Goal: Transaction & Acquisition: Purchase product/service

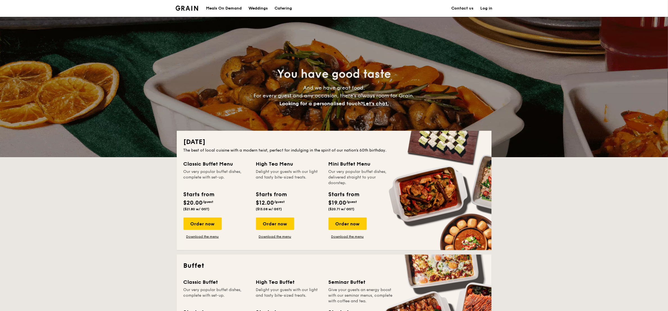
drag, startPoint x: 671, startPoint y: 58, endPoint x: 672, endPoint y: -4, distance: 62.4
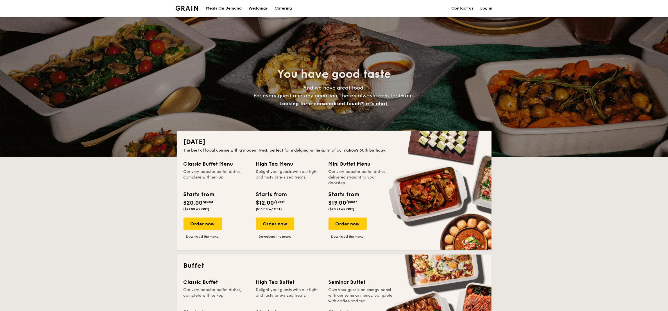
click at [228, 8] on div "Meals On Demand" at bounding box center [224, 8] width 36 height 17
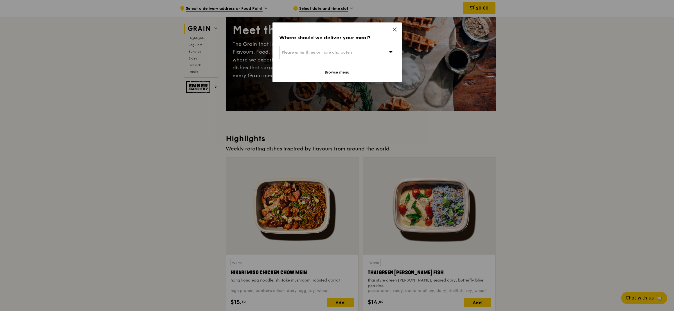
scroll to position [84, 0]
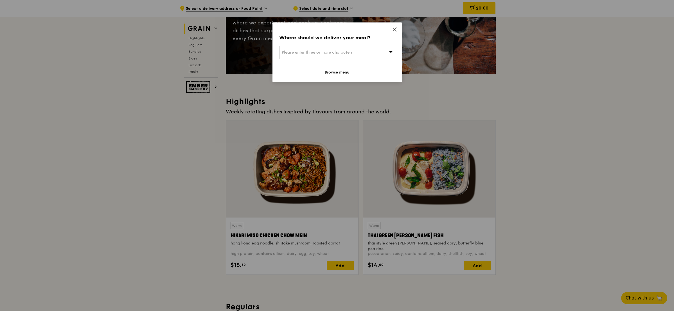
click at [372, 51] on div "Please enter three or more characters" at bounding box center [337, 52] width 116 height 13
click at [357, 53] on input "search" at bounding box center [336, 52] width 115 height 12
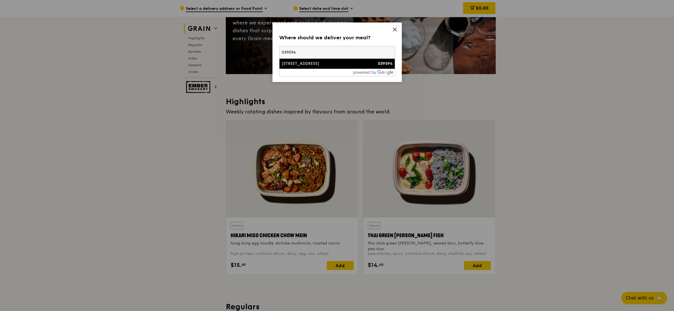
type input "039594"
click at [332, 64] on div "[STREET_ADDRESS]" at bounding box center [323, 64] width 83 height 6
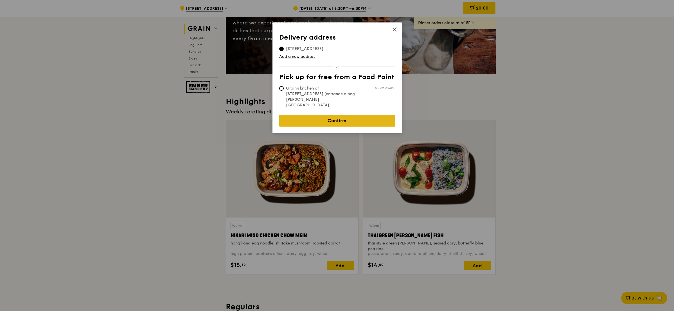
click at [325, 115] on link "Confirm" at bounding box center [337, 121] width 116 height 12
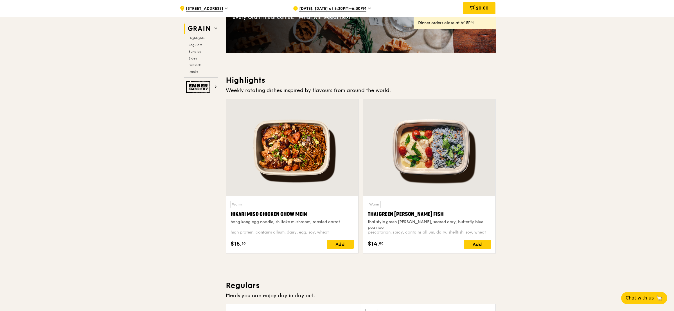
scroll to position [126, 0]
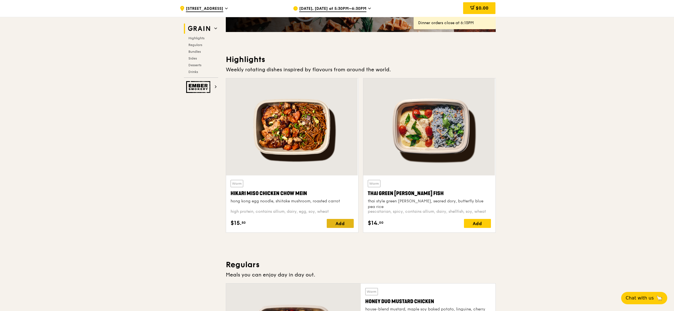
click at [343, 224] on div "Add" at bounding box center [340, 223] width 27 height 9
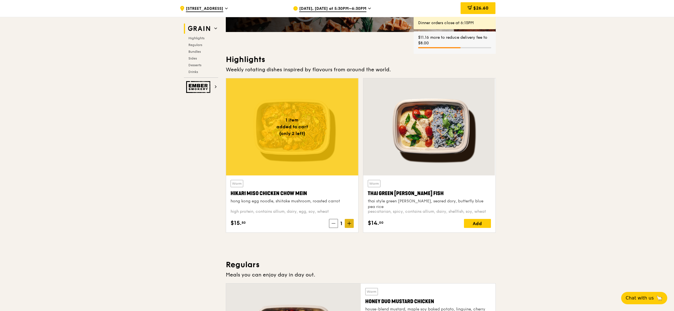
click at [349, 223] on icon at bounding box center [349, 224] width 4 height 4
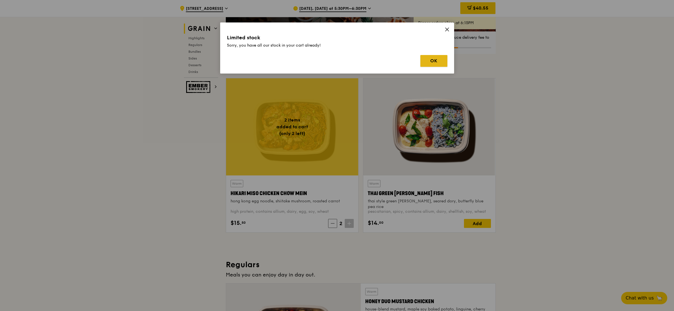
click at [431, 58] on button "OK" at bounding box center [433, 61] width 27 height 12
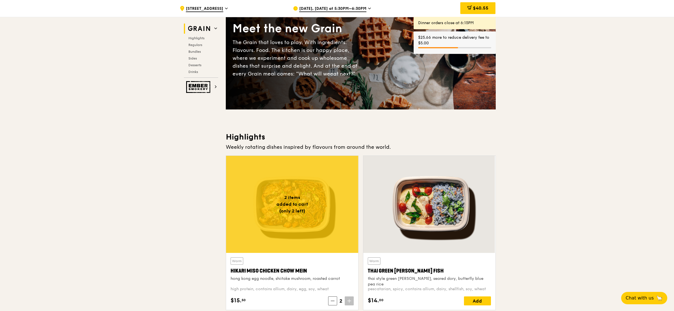
scroll to position [42, 0]
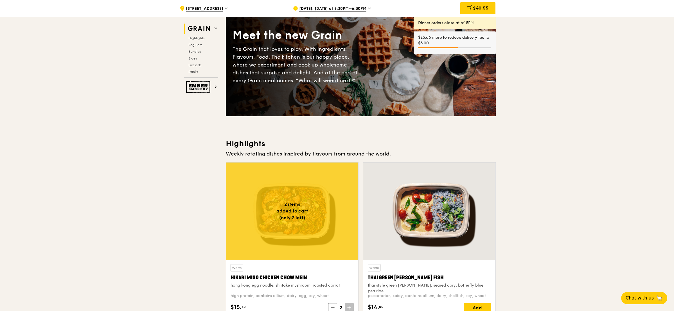
click at [328, 10] on span "Aug 13, Today at 5:30PM–6:30PM" at bounding box center [332, 9] width 67 height 6
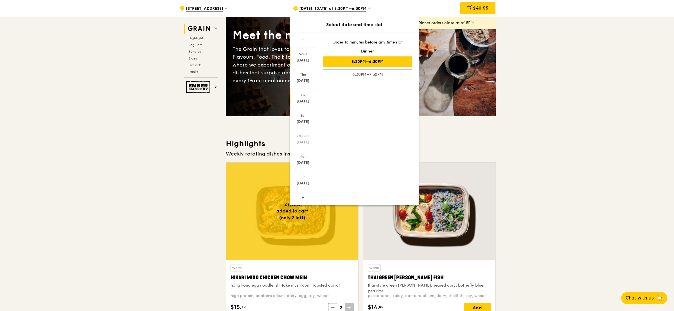
click at [301, 99] on div "Fri Aug 15" at bounding box center [302, 99] width 27 height 21
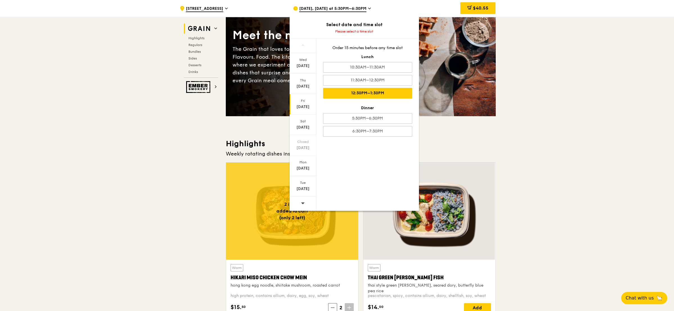
click at [392, 90] on div "12:30PM–1:30PM" at bounding box center [367, 93] width 89 height 11
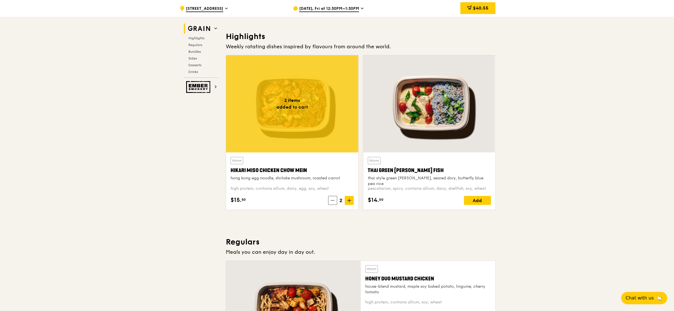
scroll to position [169, 0]
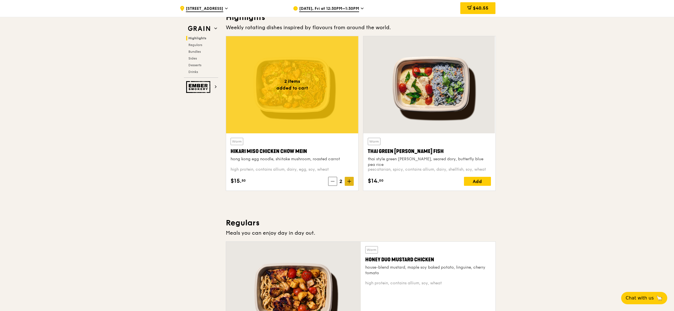
click at [351, 182] on span at bounding box center [349, 181] width 9 height 9
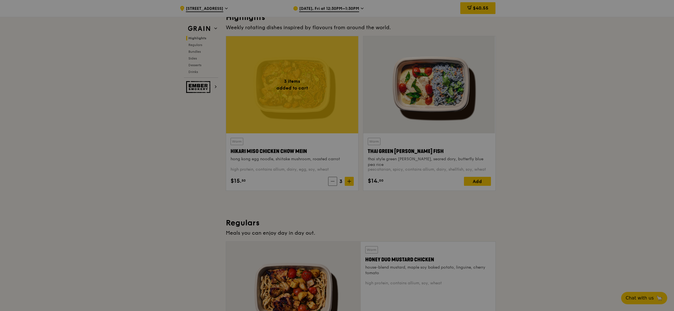
click at [479, 184] on div at bounding box center [337, 155] width 674 height 311
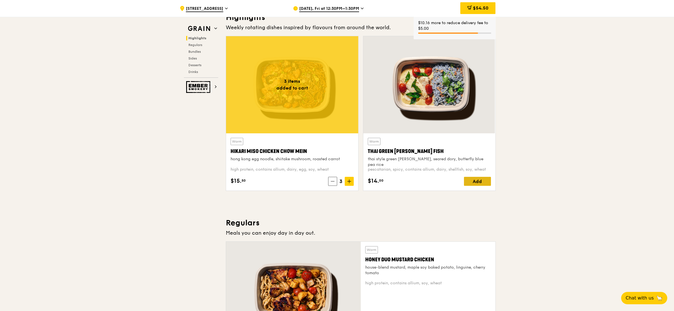
click at [481, 182] on div "Add" at bounding box center [477, 181] width 27 height 9
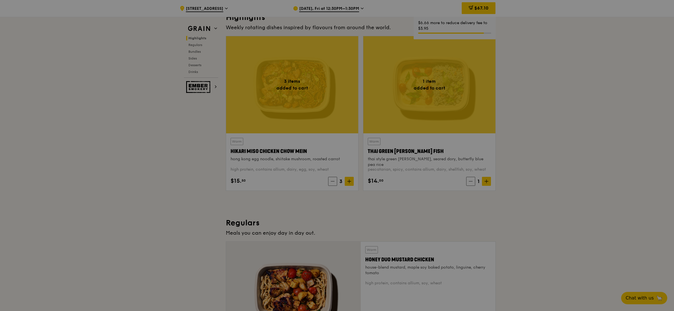
click at [486, 182] on div at bounding box center [337, 155] width 674 height 311
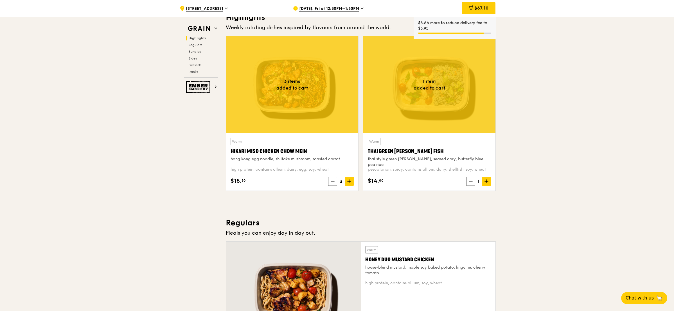
click at [486, 182] on icon at bounding box center [486, 182] width 4 height 4
click at [486, 182] on icon at bounding box center [485, 182] width 3 height 0
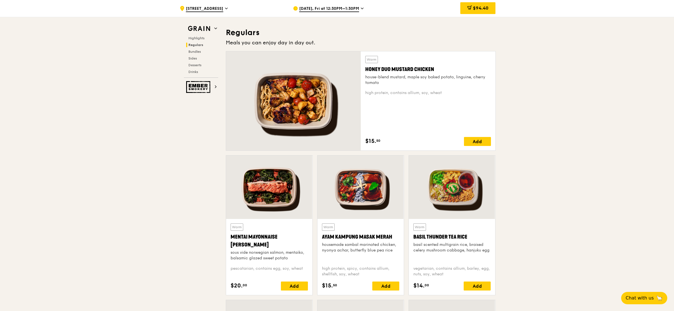
scroll to position [379, 0]
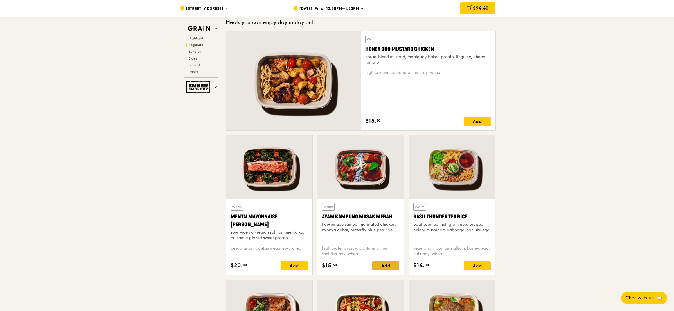
click at [390, 267] on div "Add" at bounding box center [385, 266] width 27 height 9
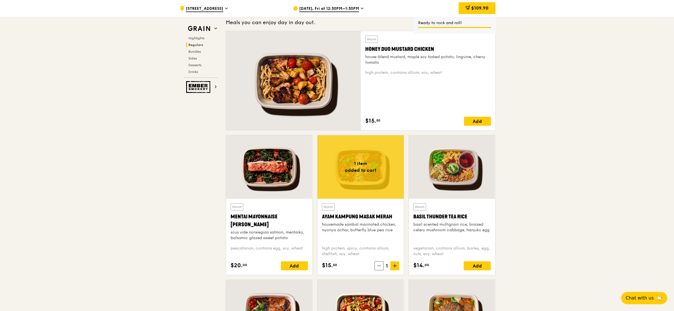
click at [391, 265] on span at bounding box center [394, 266] width 9 height 9
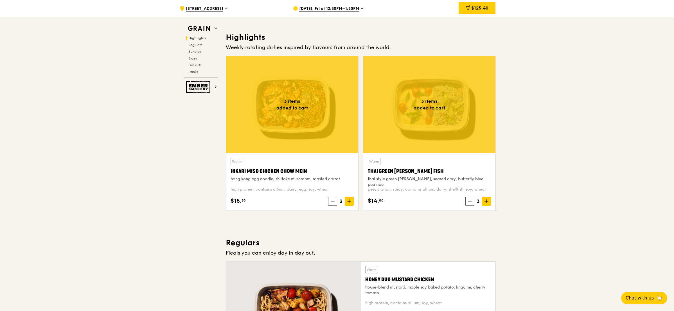
scroll to position [169, 0]
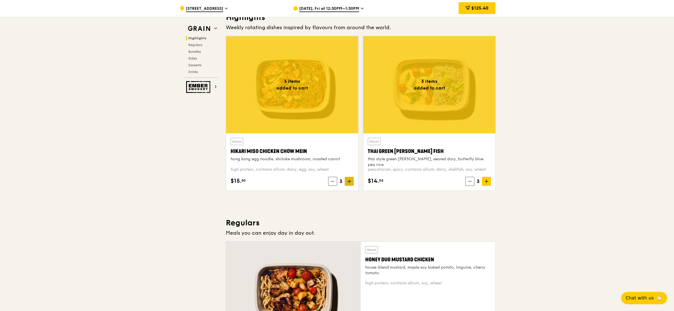
click at [350, 182] on icon at bounding box center [348, 182] width 3 height 0
click at [332, 180] on icon at bounding box center [332, 182] width 4 height 4
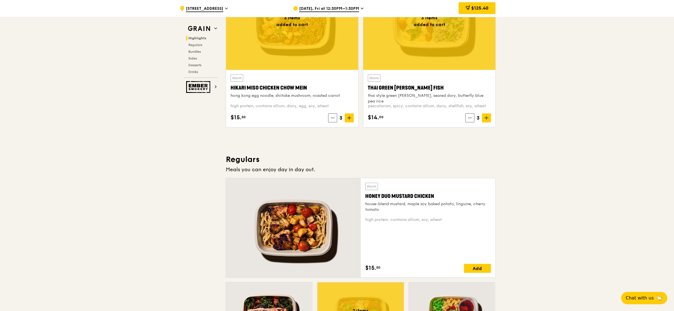
scroll to position [253, 0]
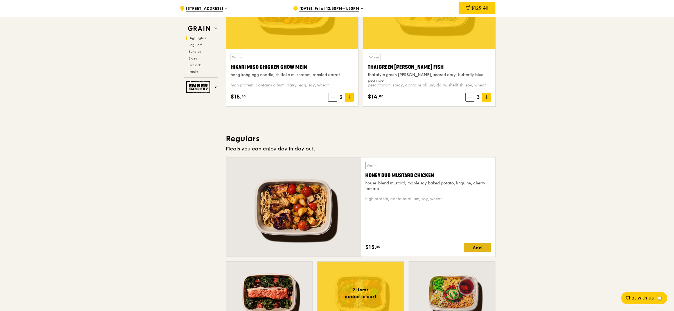
click at [470, 249] on div "Add" at bounding box center [477, 247] width 27 height 9
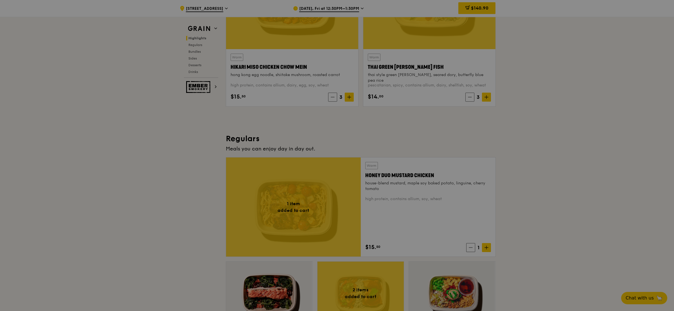
click at [482, 247] on div at bounding box center [337, 155] width 674 height 311
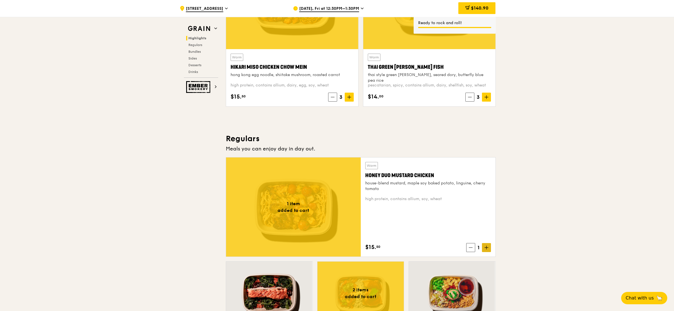
click at [485, 245] on span at bounding box center [486, 247] width 9 height 9
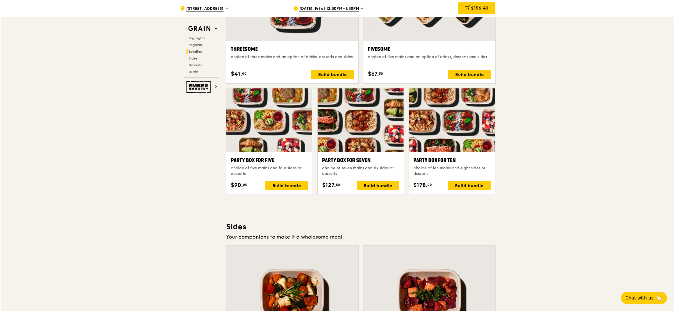
scroll to position [1032, 0]
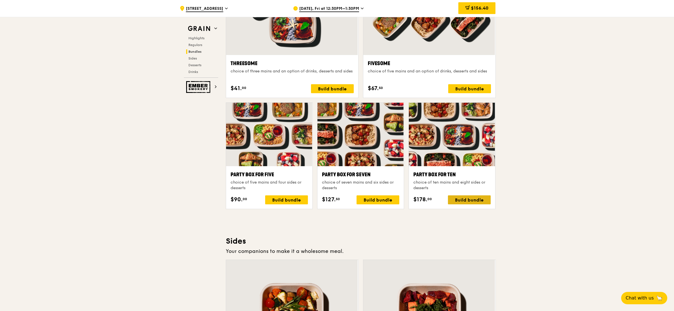
click at [469, 201] on div "Build bundle" at bounding box center [469, 200] width 43 height 9
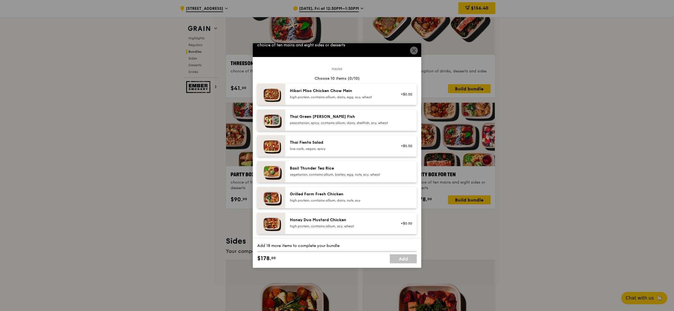
scroll to position [0, 0]
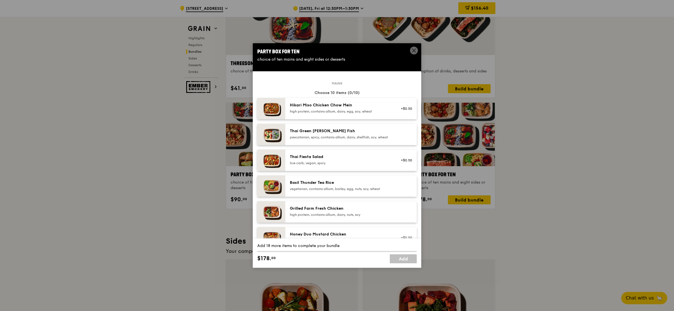
click at [371, 138] on div "pescatarian, spicy, contains allium, dairy, shellfish, soy, wheat" at bounding box center [340, 137] width 101 height 4
click at [340, 140] on div "pescatarian, spicy, contains allium, dairy, shellfish, soy, wheat" at bounding box center [340, 137] width 101 height 4
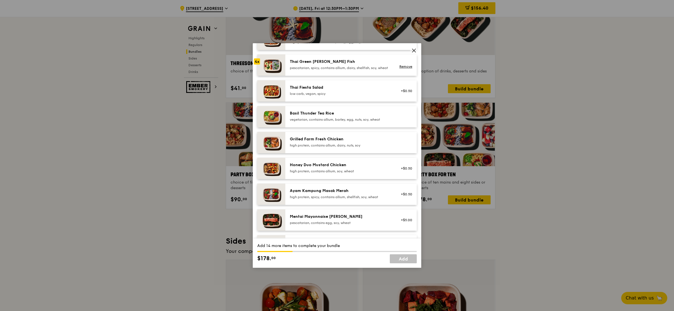
scroll to position [84, 0]
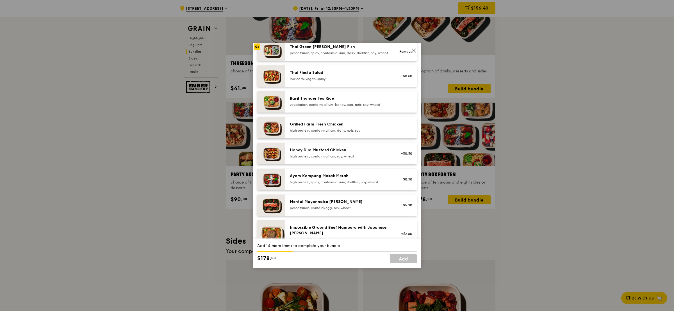
click at [343, 127] on div "Grilled Farm Fresh Chicken" at bounding box center [340, 125] width 101 height 6
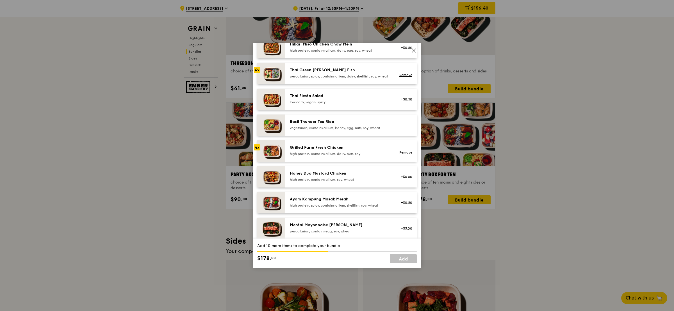
scroll to position [0, 0]
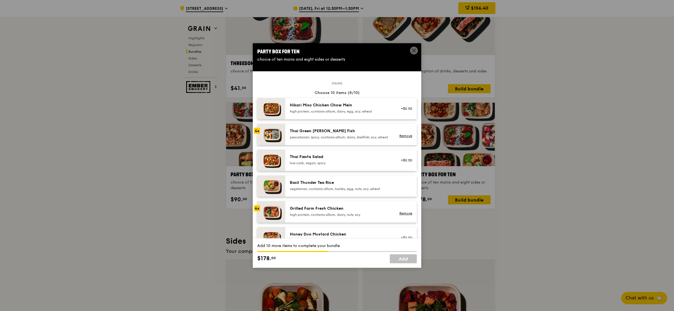
click at [335, 110] on div "high protein, contains allium, dairy, egg, soy, wheat" at bounding box center [340, 111] width 101 height 4
click at [255, 130] on div "4x" at bounding box center [257, 131] width 6 height 6
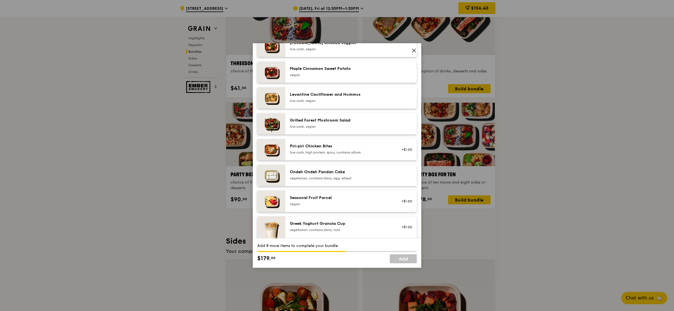
scroll to position [337, 0]
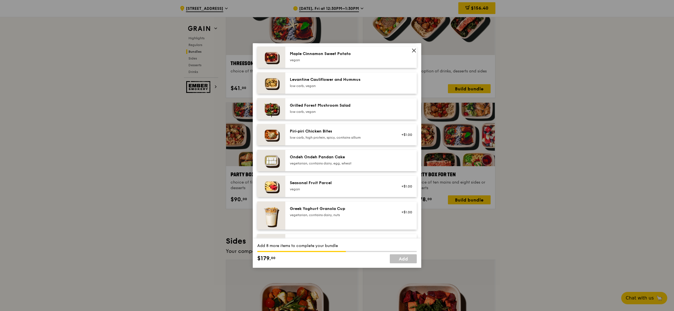
click at [348, 160] on div "Ondeh Ondeh Pandan Cake" at bounding box center [340, 158] width 101 height 6
click at [352, 160] on div "Ondeh Ondeh Pandan Cake" at bounding box center [340, 158] width 101 height 6
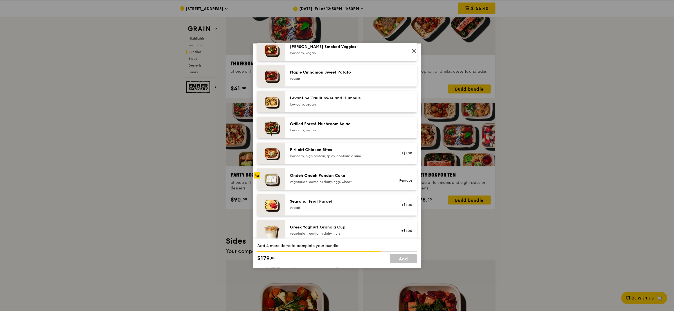
scroll to position [305, 0]
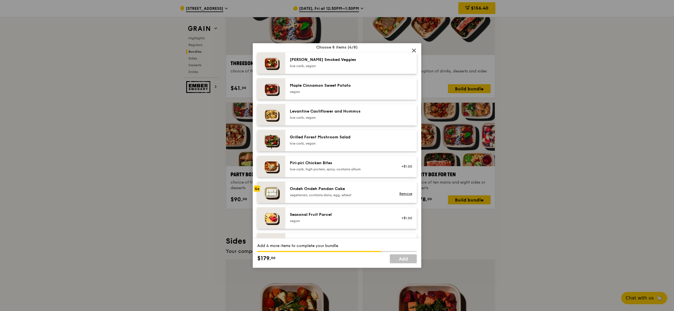
click at [414, 51] on icon at bounding box center [414, 50] width 3 height 3
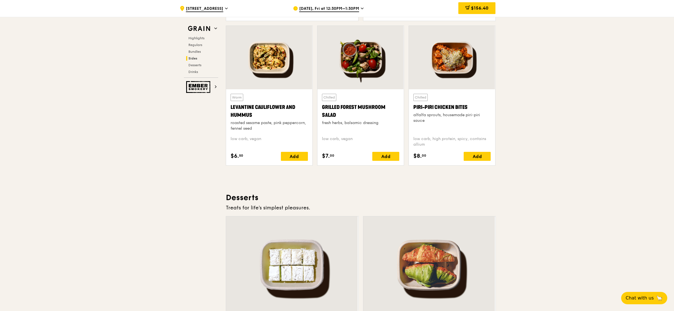
scroll to position [1454, 0]
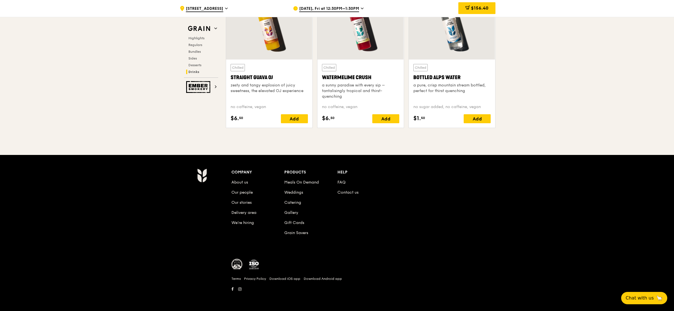
scroll to position [2254, 0]
drag, startPoint x: 673, startPoint y: 271, endPoint x: 668, endPoint y: 154, distance: 116.4
click at [668, 156] on div "Company About us Our people Our stories Delivery area We’re hiring Products Mea…" at bounding box center [337, 233] width 674 height 156
drag, startPoint x: 670, startPoint y: 141, endPoint x: 670, endPoint y: 117, distance: 23.3
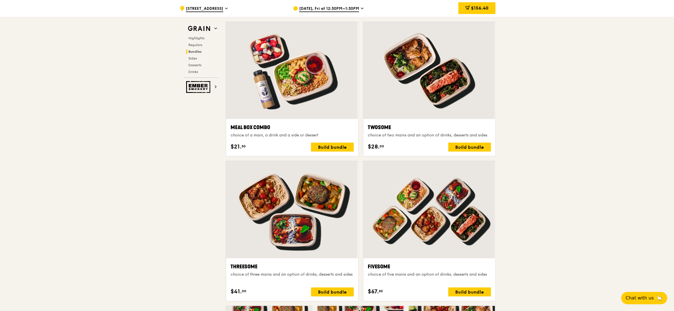
scroll to position [821, 0]
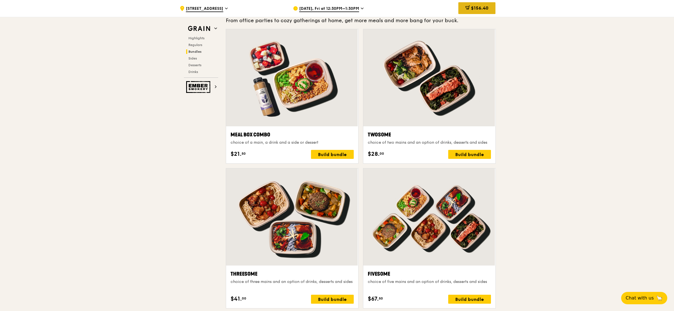
click at [483, 7] on span "$156.40" at bounding box center [479, 7] width 17 height 5
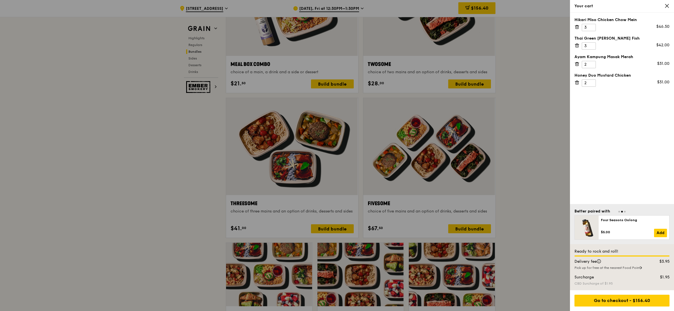
scroll to position [906, 0]
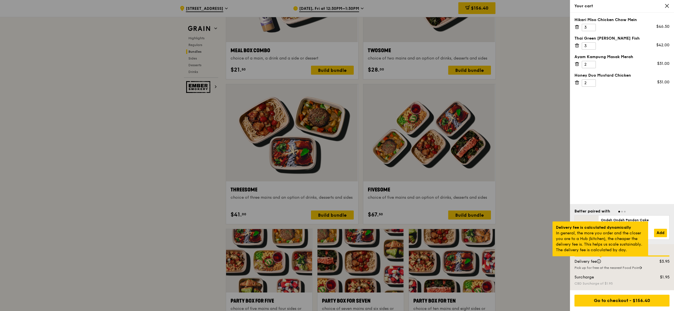
click at [599, 258] on div at bounding box center [600, 257] width 3 height 1
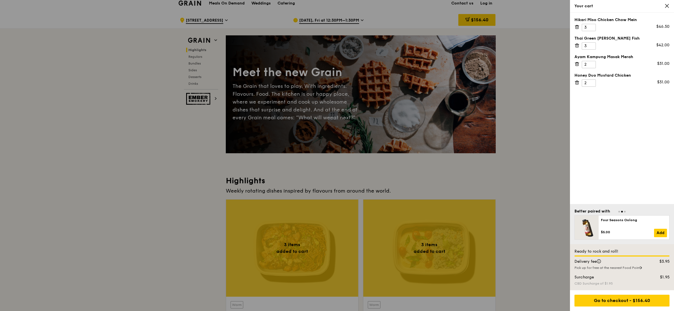
scroll to position [0, 0]
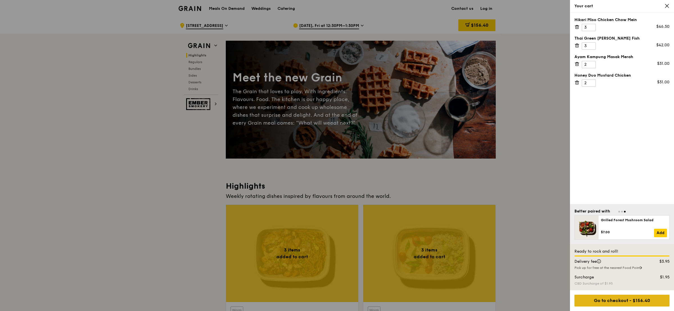
click at [603, 301] on div "Go to checkout - $156.40" at bounding box center [621, 301] width 95 height 12
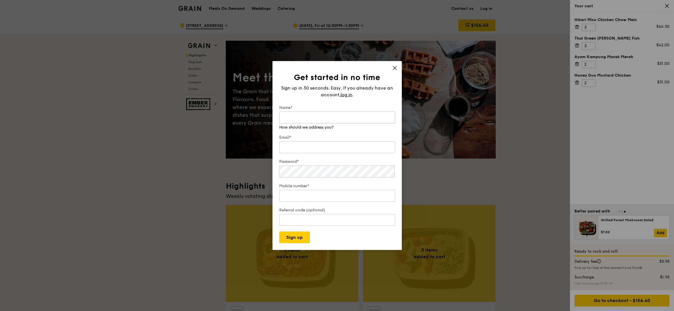
drag, startPoint x: 311, startPoint y: 115, endPoint x: 315, endPoint y: 117, distance: 3.8
click at [311, 115] on input "Name*" at bounding box center [337, 118] width 116 height 12
type input "Hui Ni"
click at [305, 148] on input "Email*" at bounding box center [337, 142] width 116 height 12
type input "huini@tak.com.sg"
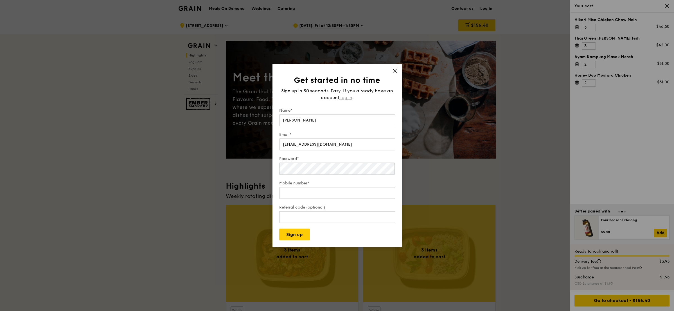
click at [344, 92] on div "Sign up in 30 seconds. Easy. If you already have an account, log in ." at bounding box center [337, 94] width 116 height 13
click at [345, 99] on span "log in" at bounding box center [346, 97] width 12 height 7
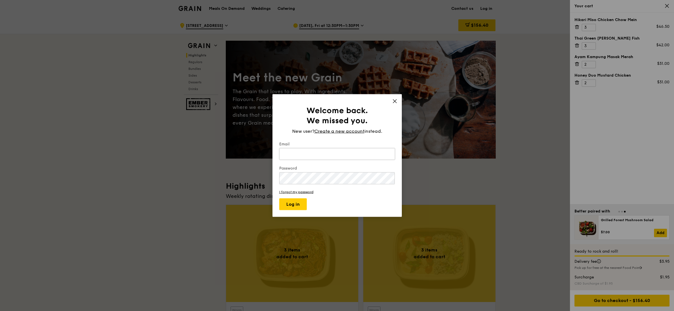
click at [304, 153] on input "Email" at bounding box center [337, 154] width 116 height 12
type input "huini@tak.com.sg"
click at [279, 198] on button "Log in" at bounding box center [293, 204] width 28 height 12
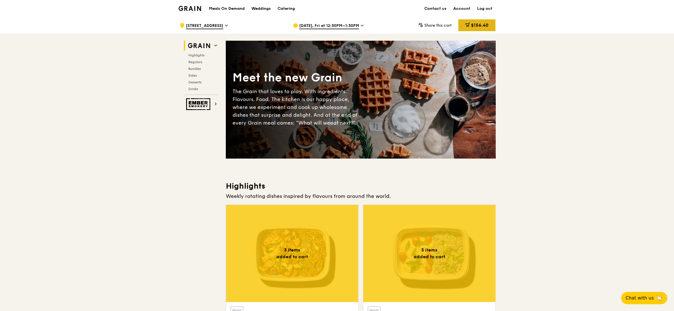
click at [471, 26] on span "$156.40" at bounding box center [479, 24] width 17 height 5
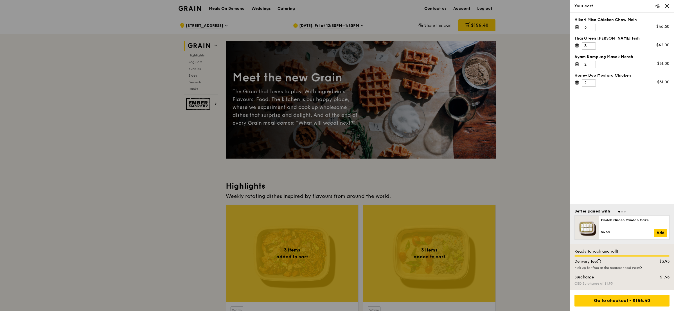
scroll to position [42, 0]
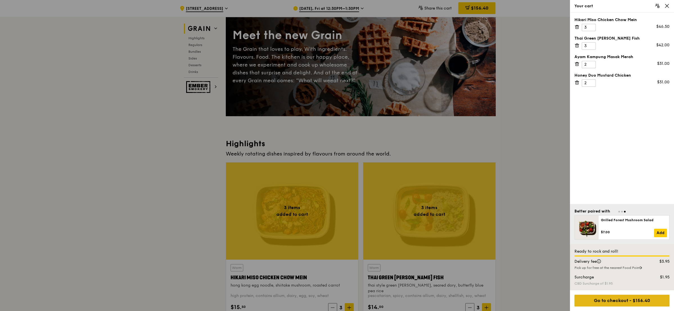
click at [607, 300] on div "Go to checkout - $156.40" at bounding box center [621, 301] width 95 height 12
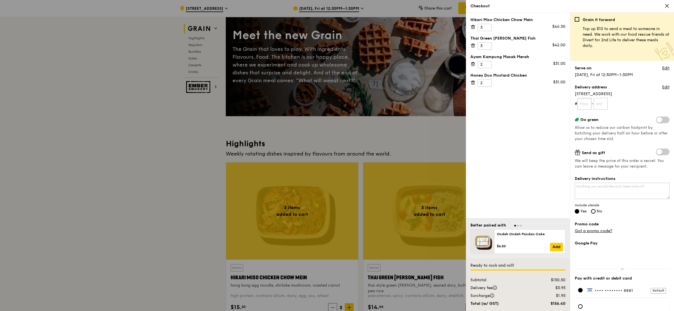
click at [582, 107] on input "text" at bounding box center [584, 104] width 14 height 12
type input "02"
type input "249"
click at [657, 151] on span at bounding box center [662, 152] width 13 height 7
click at [657, 153] on input "checkbox" at bounding box center [657, 153] width 0 height 0
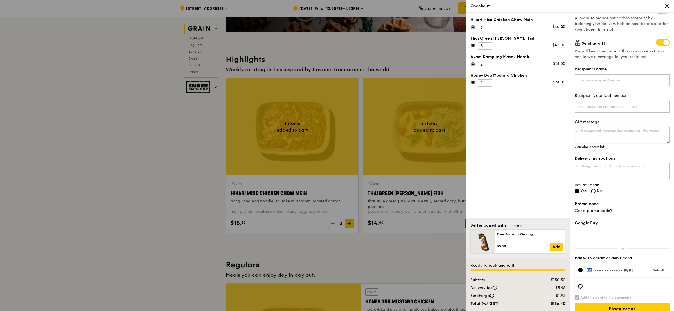
scroll to position [121, 0]
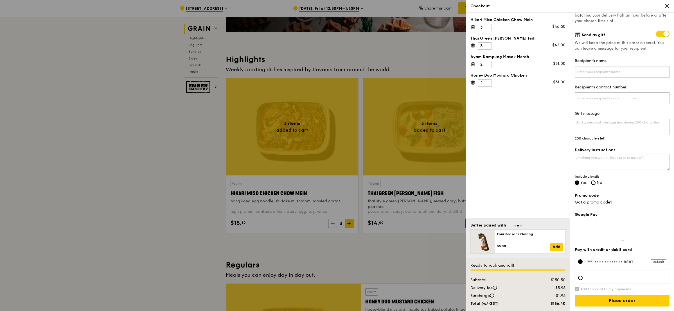
click at [599, 70] on input "Recipient's name" at bounding box center [621, 72] width 95 height 12
type input "j"
type input "Jie Li"
click at [607, 95] on input "Recipient's contact number" at bounding box center [621, 98] width 95 height 12
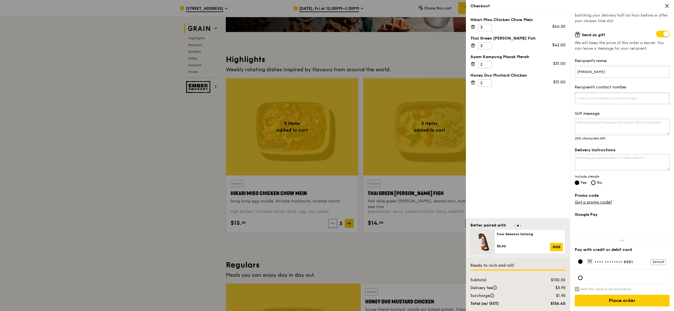
paste input "9244 5200"
click at [587, 97] on input "9244 5200" at bounding box center [621, 98] width 95 height 12
type input "92445200"
click at [629, 129] on textarea "Gift message" at bounding box center [621, 127] width 95 height 16
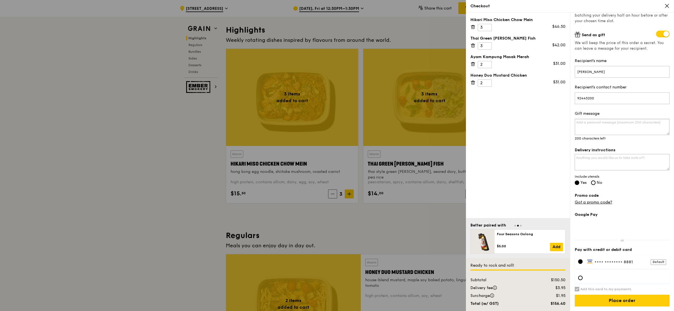
scroll to position [169, 0]
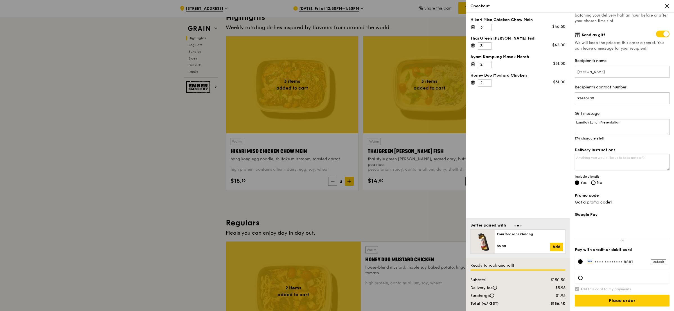
type textarea "Lamitak Lunch Presentation"
click at [629, 160] on textarea "Delivery instructions" at bounding box center [621, 162] width 95 height 16
click at [595, 201] on link "Got a promo code?" at bounding box center [592, 202] width 37 height 5
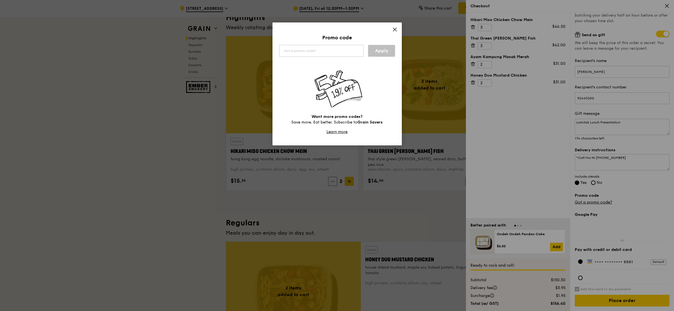
click at [392, 29] on icon at bounding box center [394, 29] width 5 height 5
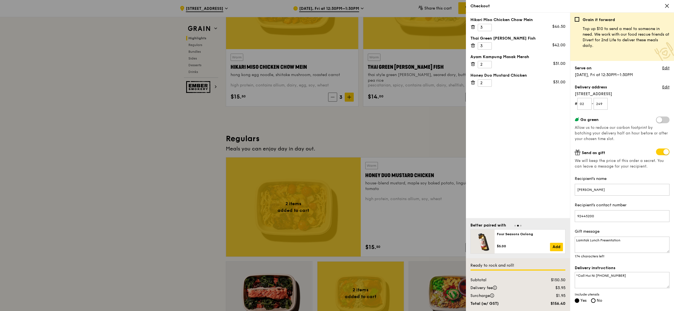
scroll to position [42, 0]
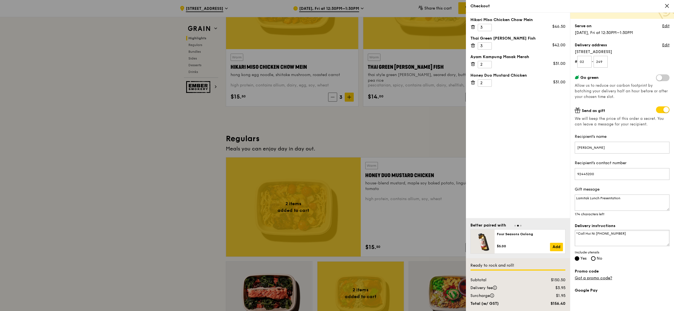
click at [623, 234] on textarea "*Call Hui Ni 86669503" at bounding box center [621, 238] width 95 height 16
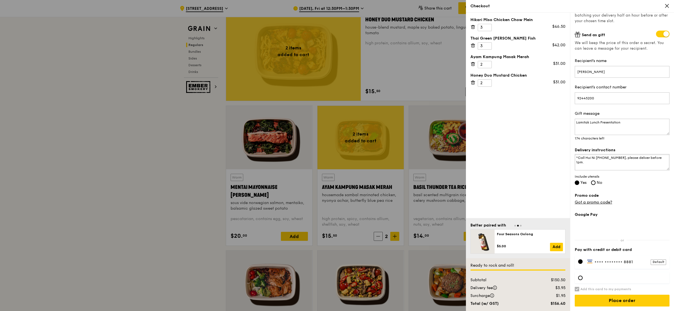
scroll to position [422, 0]
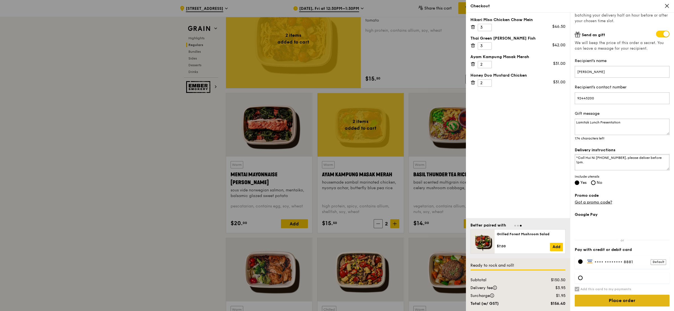
type textarea "*Call Hui Ni [PHONE_NUMBER], please deliver before 1pm."
click at [620, 298] on input "Place order" at bounding box center [621, 301] width 95 height 12
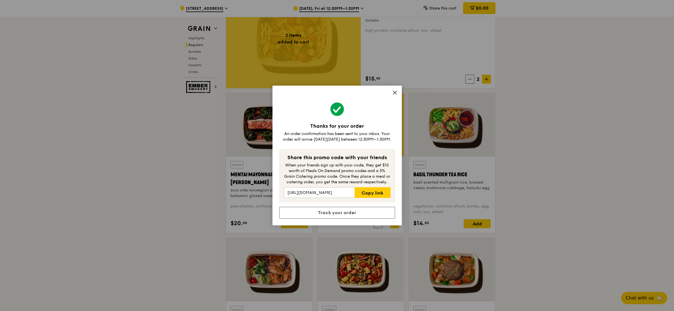
click at [395, 94] on icon at bounding box center [394, 92] width 5 height 5
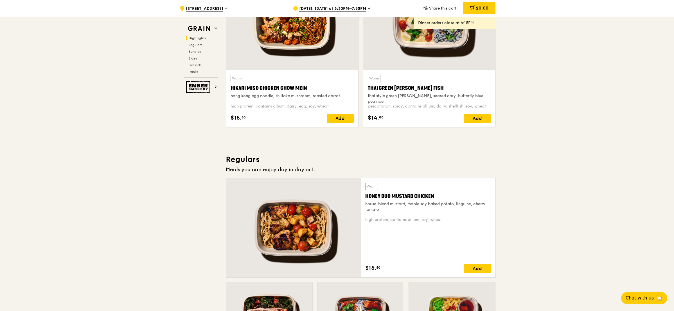
scroll to position [168, 0]
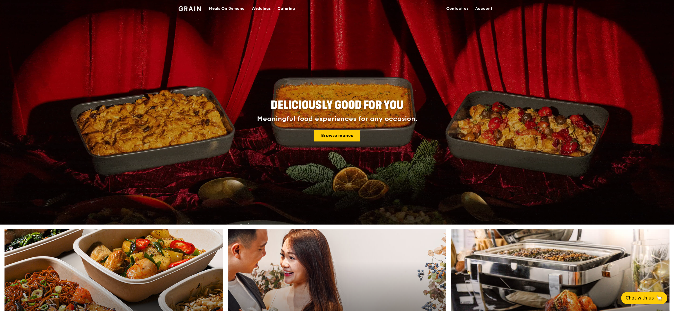
click at [484, 8] on link "Account" at bounding box center [484, 8] width 24 height 17
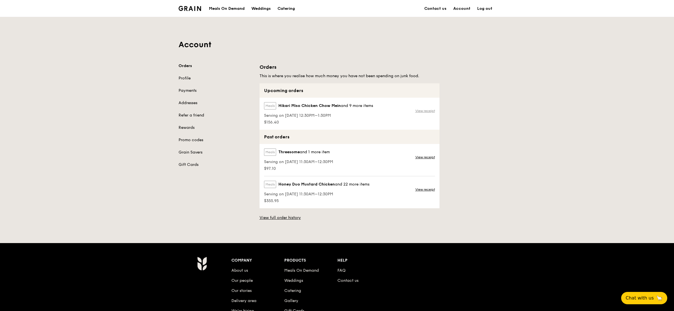
click at [423, 109] on link "View receipt" at bounding box center [425, 111] width 20 height 4
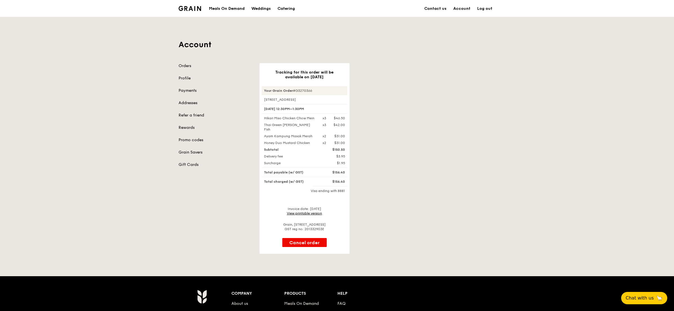
click at [309, 212] on link "View printable version" at bounding box center [304, 214] width 35 height 4
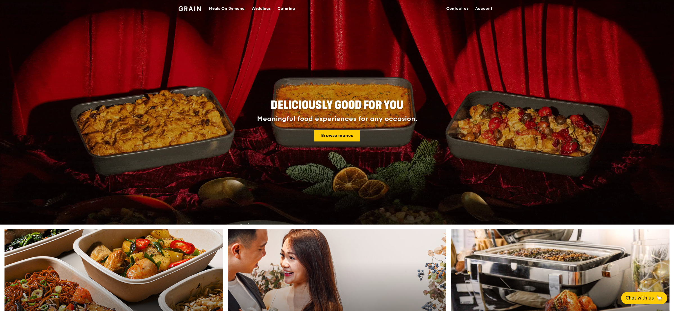
click at [479, 6] on link "Account" at bounding box center [484, 8] width 24 height 17
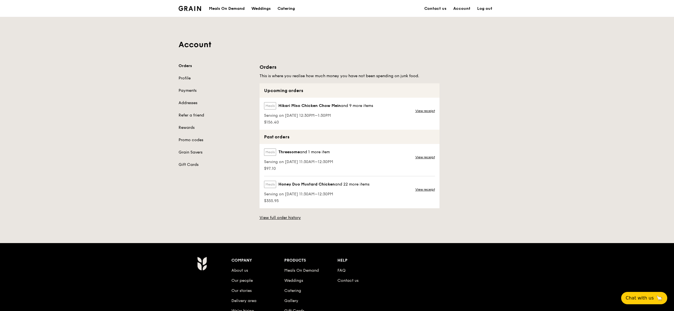
click at [298, 106] on span "Hikari Miso Chicken Chow Mein" at bounding box center [309, 106] width 62 height 6
click at [298, 101] on div "Meals Hikari Miso Chicken Chow Mein and 9 more items Serving on 15 Aug 2025, 12…" at bounding box center [317, 114] width 117 height 32
click at [268, 105] on label "Meals" at bounding box center [270, 105] width 12 height 7
click at [267, 126] on div "Meals Hikari Miso Chicken Chow Mein and 9 more items Serving on 15 Aug 2025, 12…" at bounding box center [317, 114] width 117 height 32
click at [182, 124] on div "Orders Profile Payments Addresses Refer a friend Rewards Promo codes Grain Save…" at bounding box center [215, 115] width 74 height 105
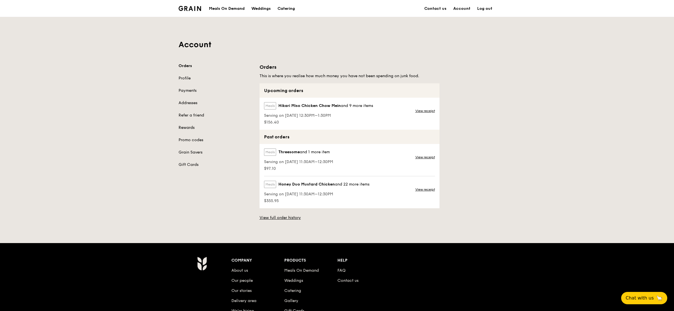
click at [184, 126] on link "Rewards" at bounding box center [215, 128] width 74 height 6
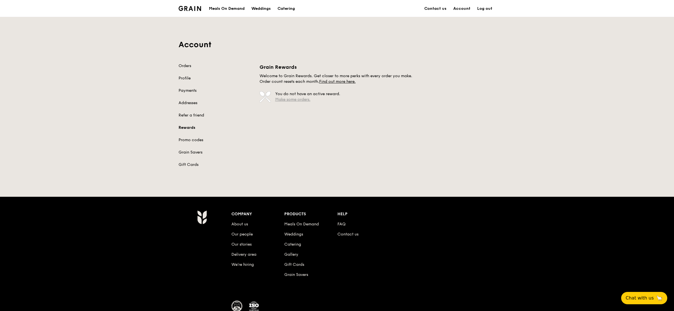
click at [293, 97] on link "Make some orders." at bounding box center [292, 99] width 35 height 5
